Goal: Check status: Check status

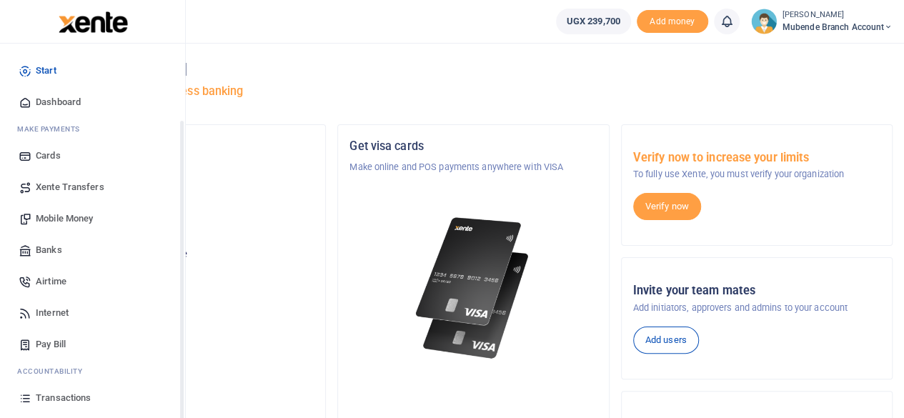
scroll to position [91, 0]
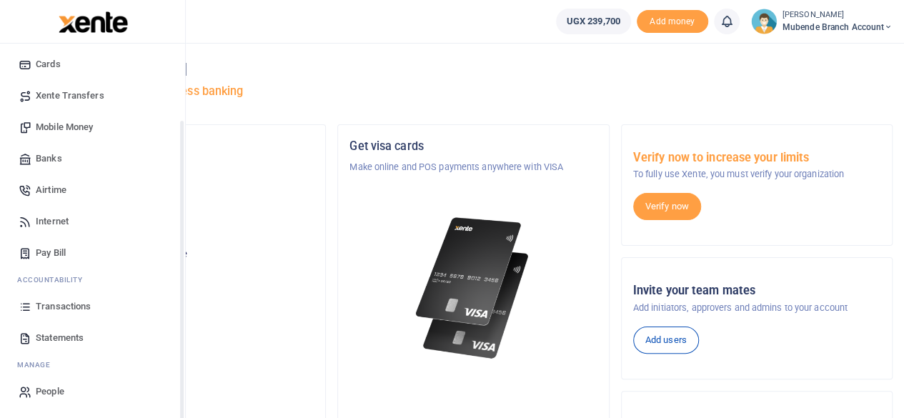
click at [182, 399] on div "Start Dashboard M ake Payments Cards Xente Transfers Mobile Money Banks Airtime…" at bounding box center [92, 185] width 185 height 466
click at [76, 336] on span "Statements" at bounding box center [60, 338] width 48 height 14
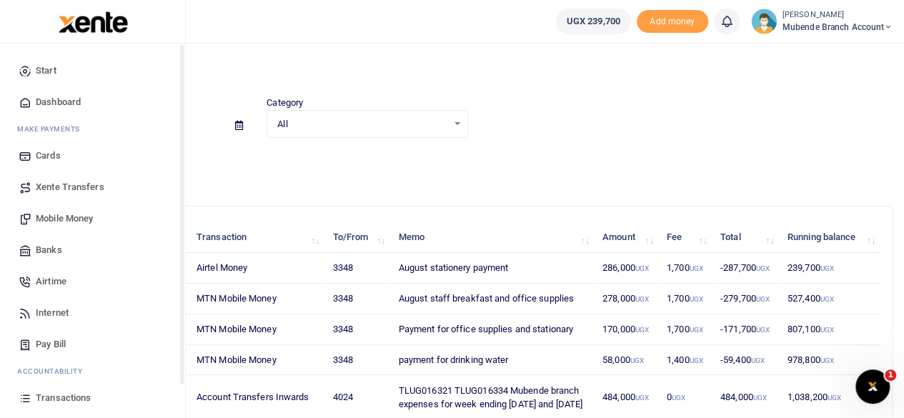
scroll to position [91, 0]
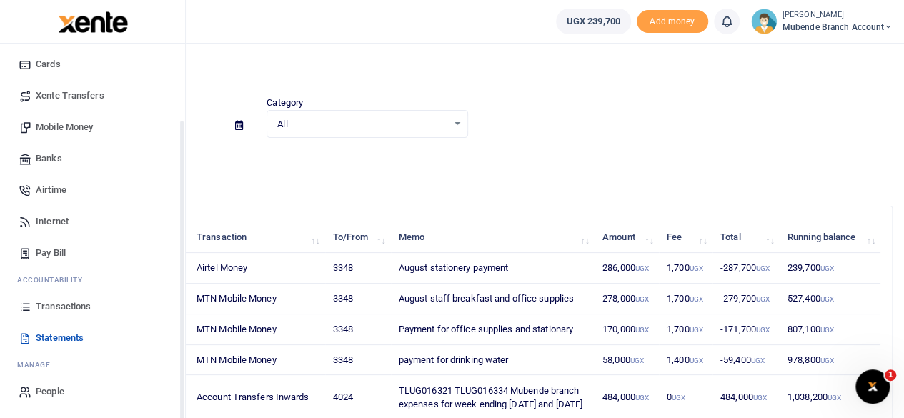
click at [183, 411] on div "Start Dashboard M ake Payments Cards Xente Transfers Mobile Money Banks Airtime…" at bounding box center [92, 185] width 185 height 466
click at [63, 303] on span "Transactions" at bounding box center [63, 306] width 55 height 14
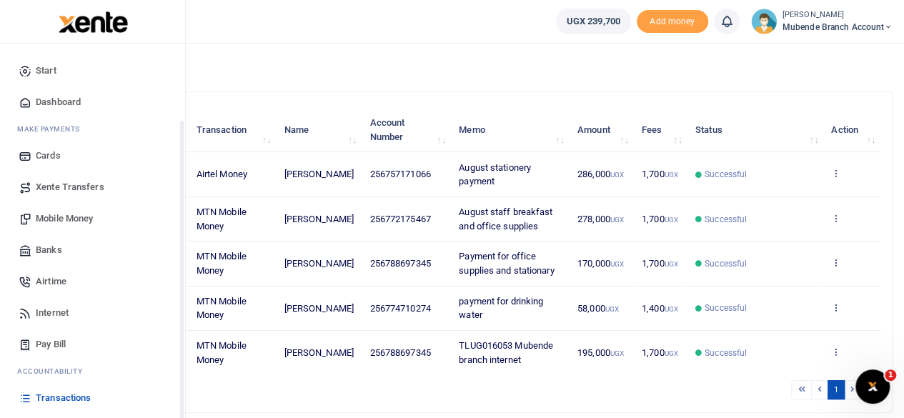
scroll to position [91, 0]
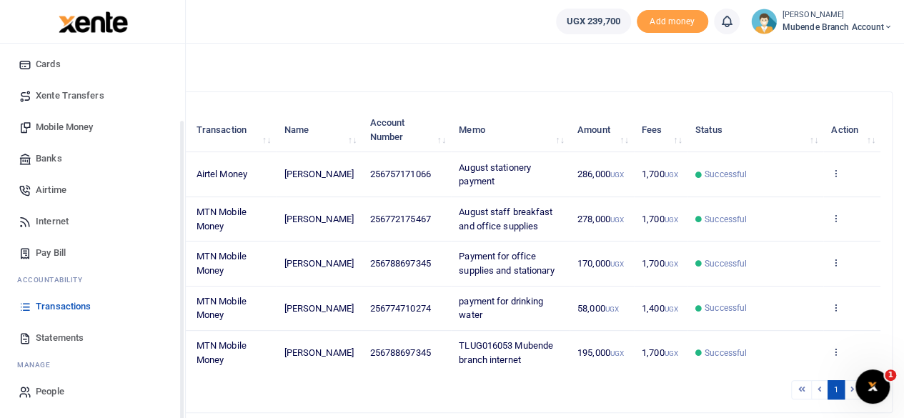
click at [181, 399] on div "Start Dashboard M ake Payments Cards Xente Transfers Mobile Money Banks Airtime…" at bounding box center [92, 185] width 185 height 466
click at [68, 341] on span "Statements" at bounding box center [60, 338] width 48 height 14
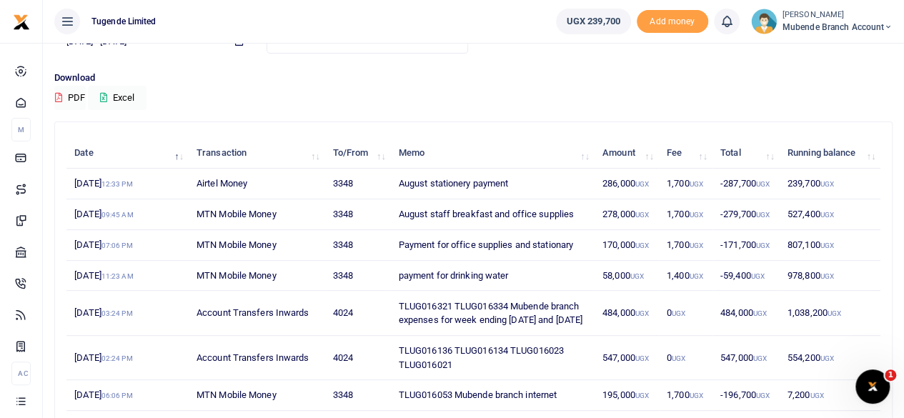
scroll to position [86, 0]
